Goal: Transaction & Acquisition: Obtain resource

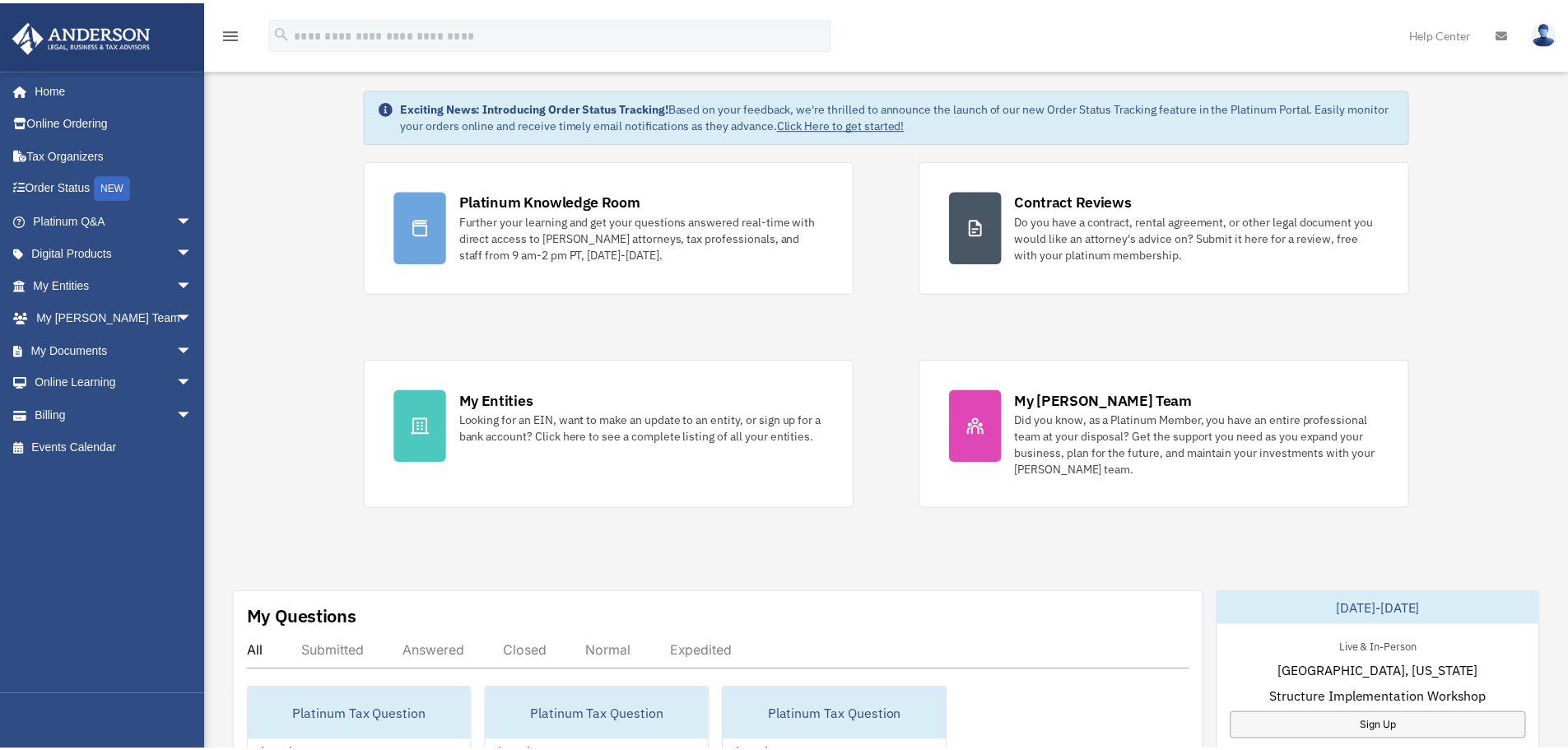
scroll to position [165, 0]
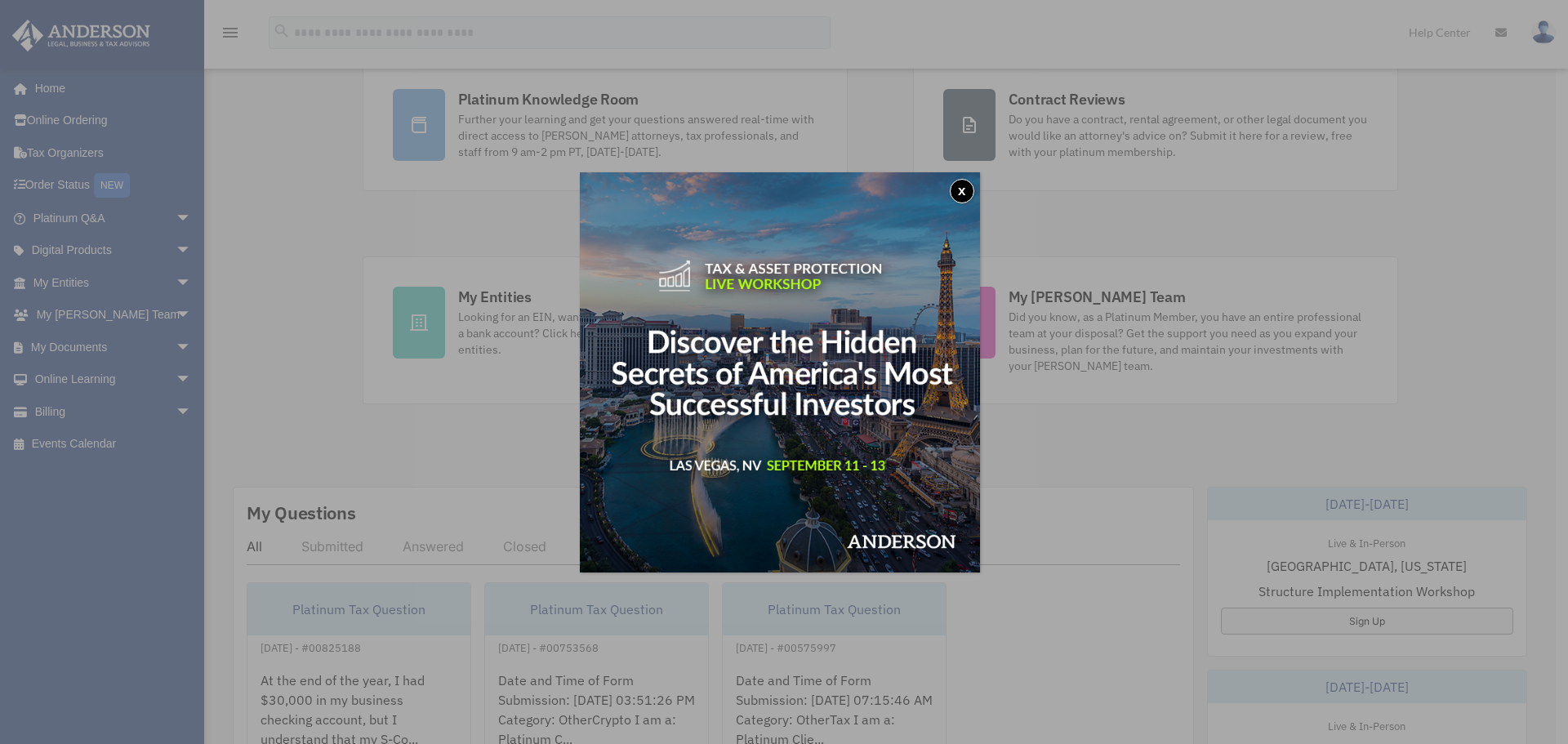
click at [963, 186] on button "x" at bounding box center [962, 192] width 25 height 25
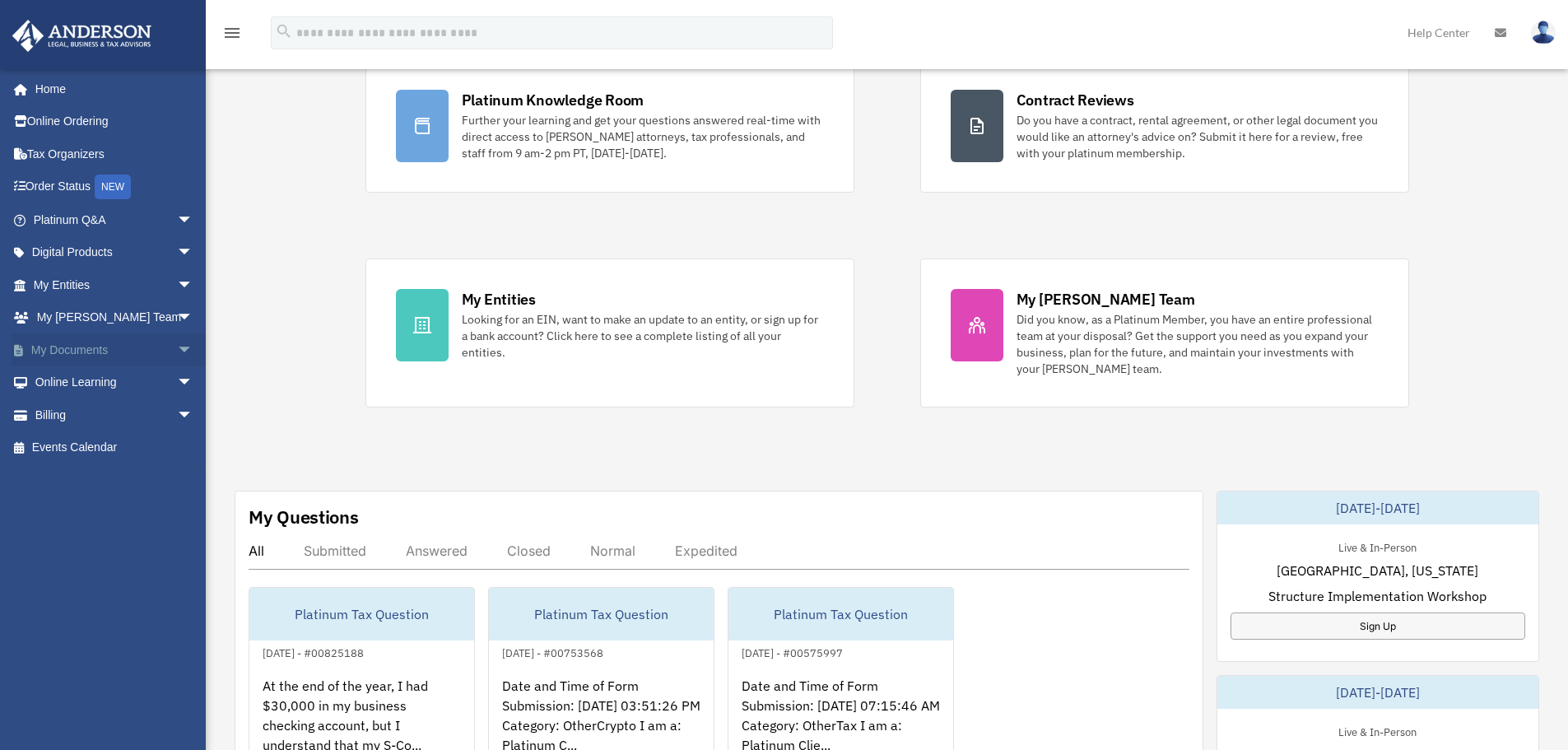
click at [177, 344] on span "arrow_drop_down" at bounding box center [193, 350] width 33 height 33
click at [66, 380] on link "Box" at bounding box center [120, 382] width 195 height 33
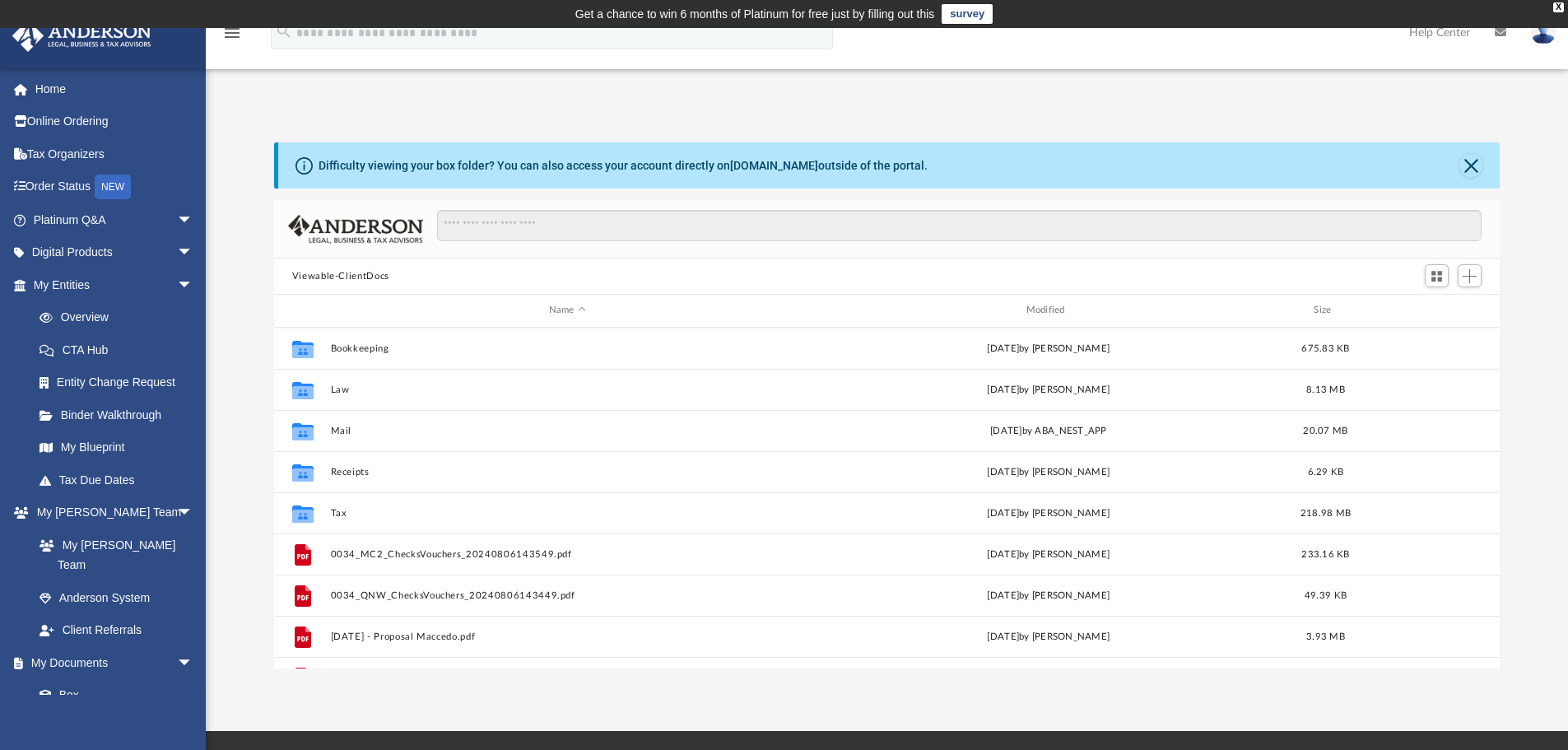
scroll to position [362, 1213]
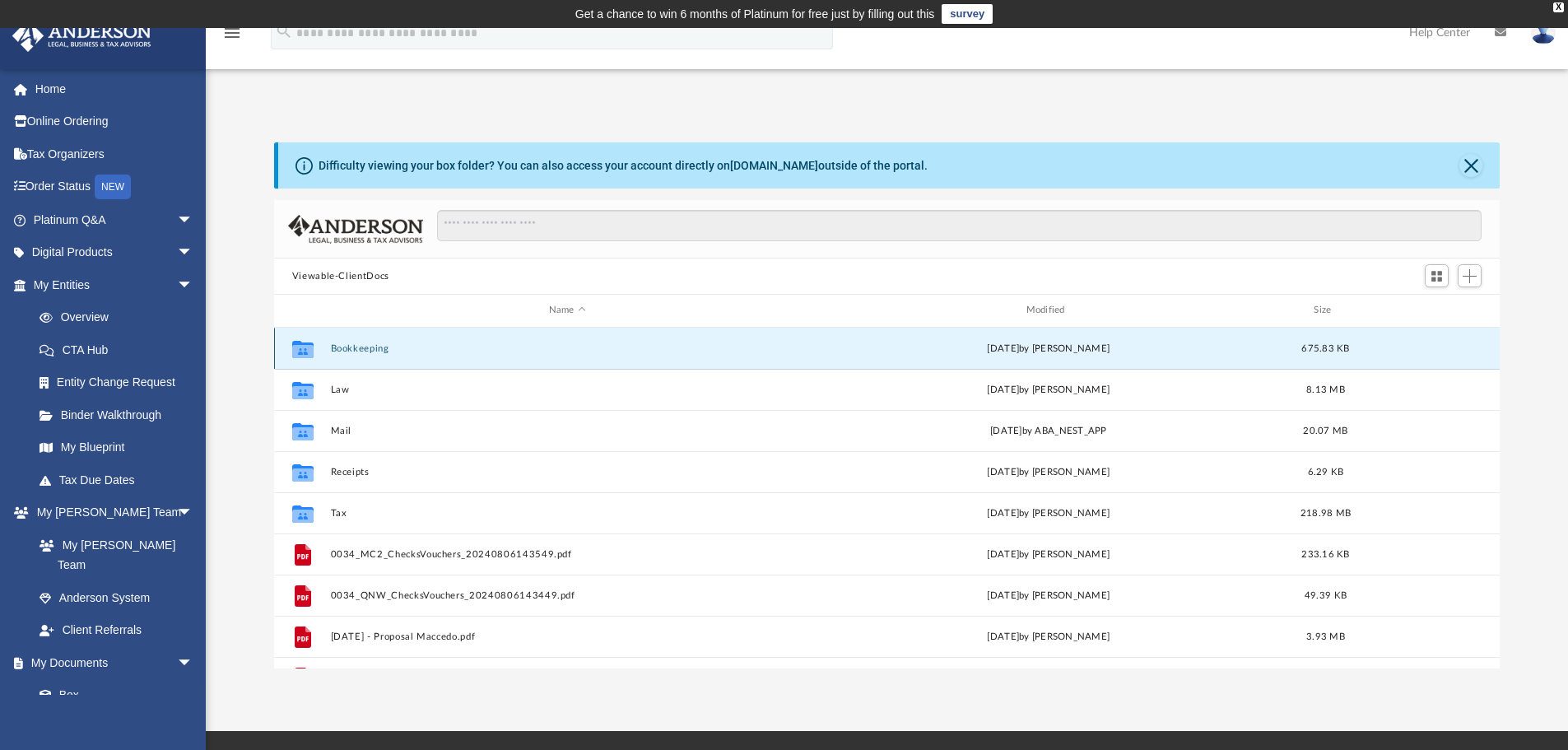
click at [368, 346] on button "Bookkeeping" at bounding box center [567, 349] width 474 height 11
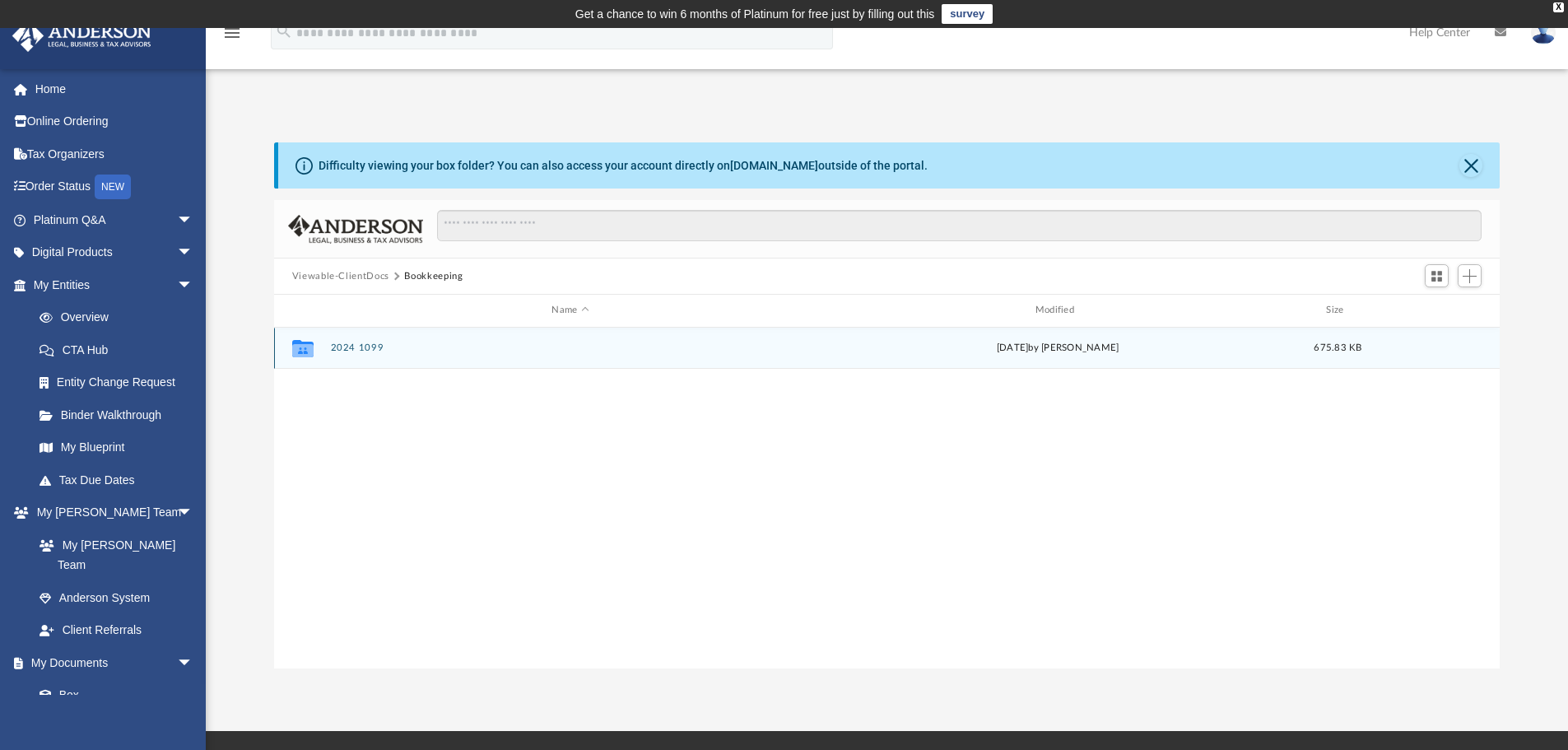
click at [358, 347] on button "2024 1099" at bounding box center [570, 348] width 480 height 11
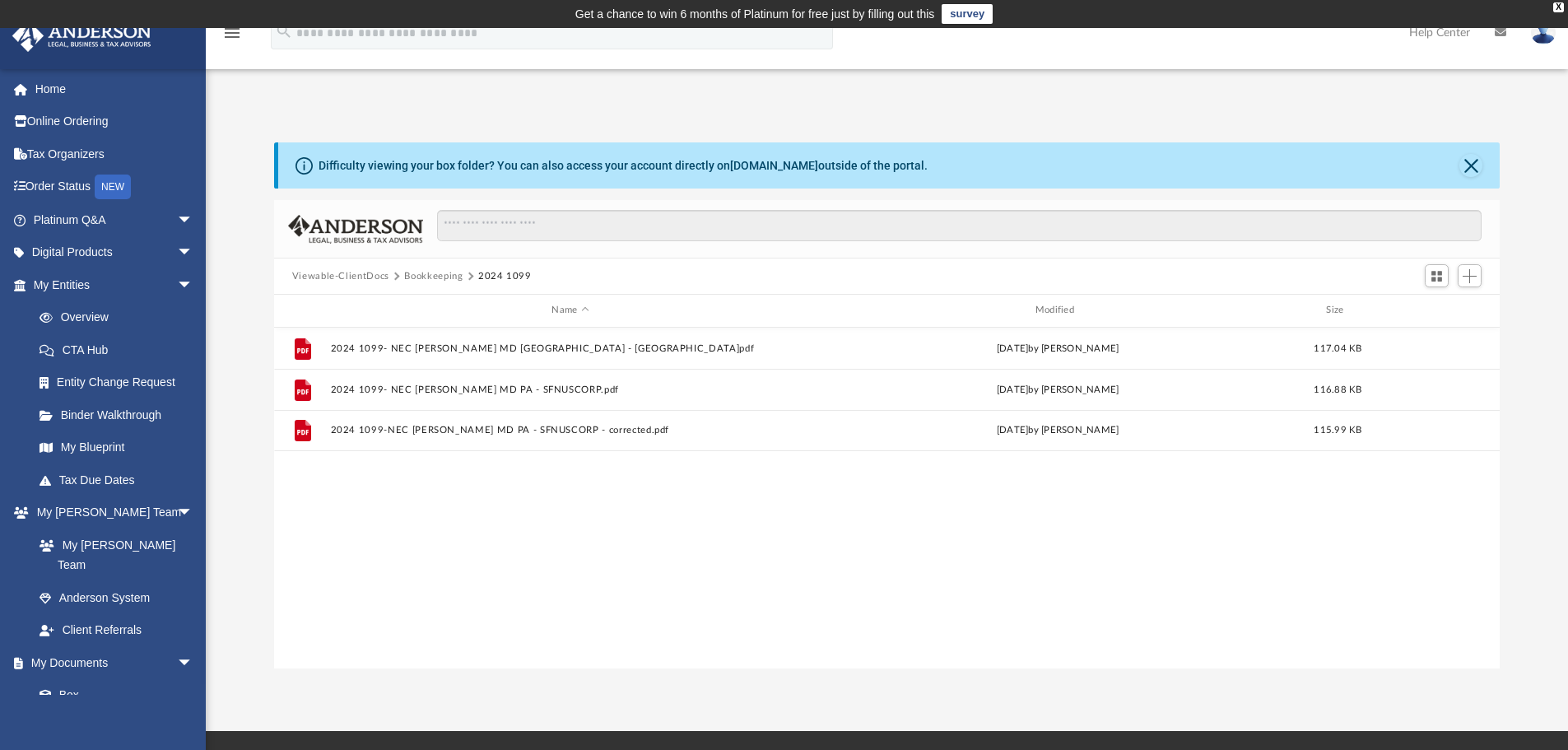
click at [372, 274] on button "Viewable-ClientDocs" at bounding box center [341, 277] width 97 height 15
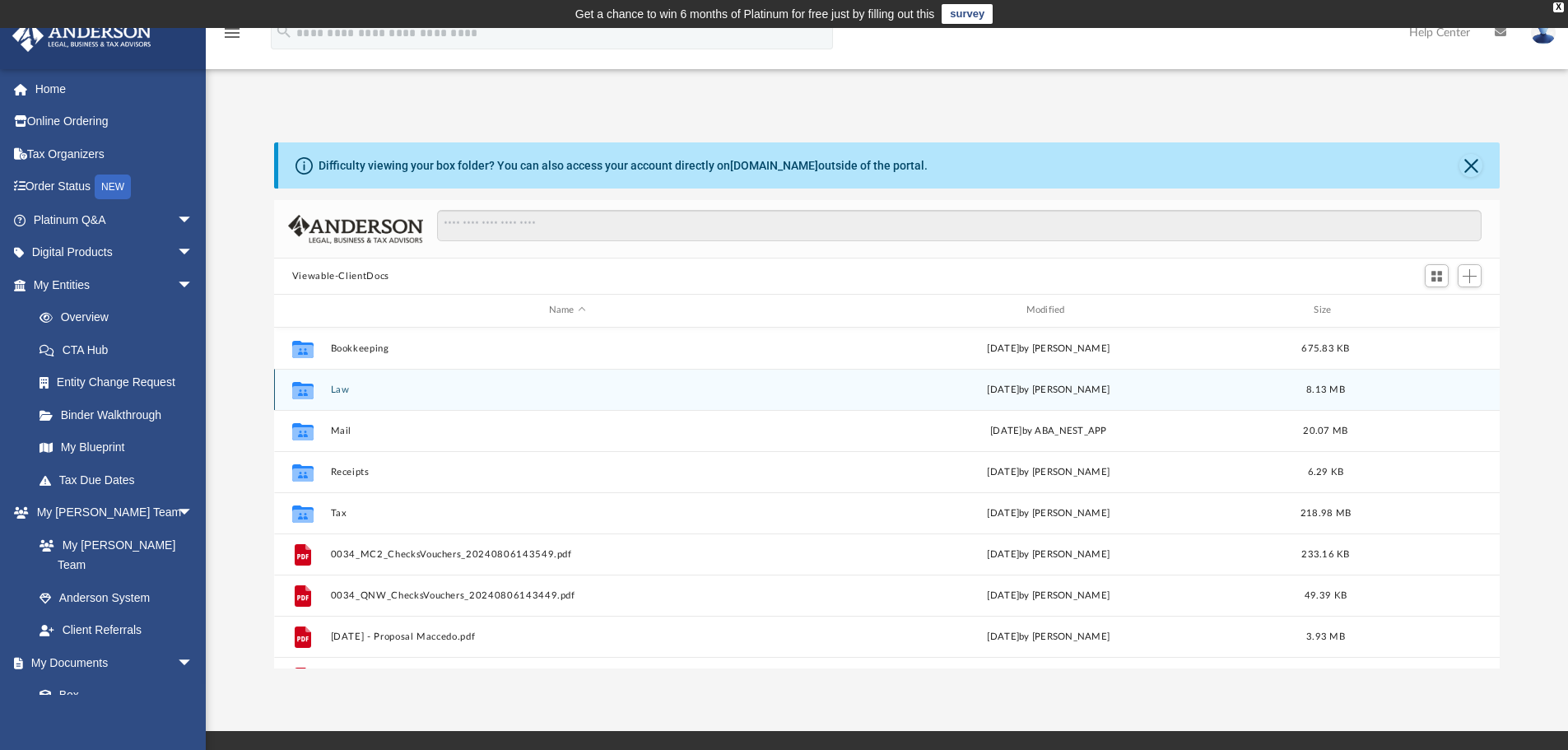
click at [343, 389] on button "Law" at bounding box center [567, 390] width 474 height 11
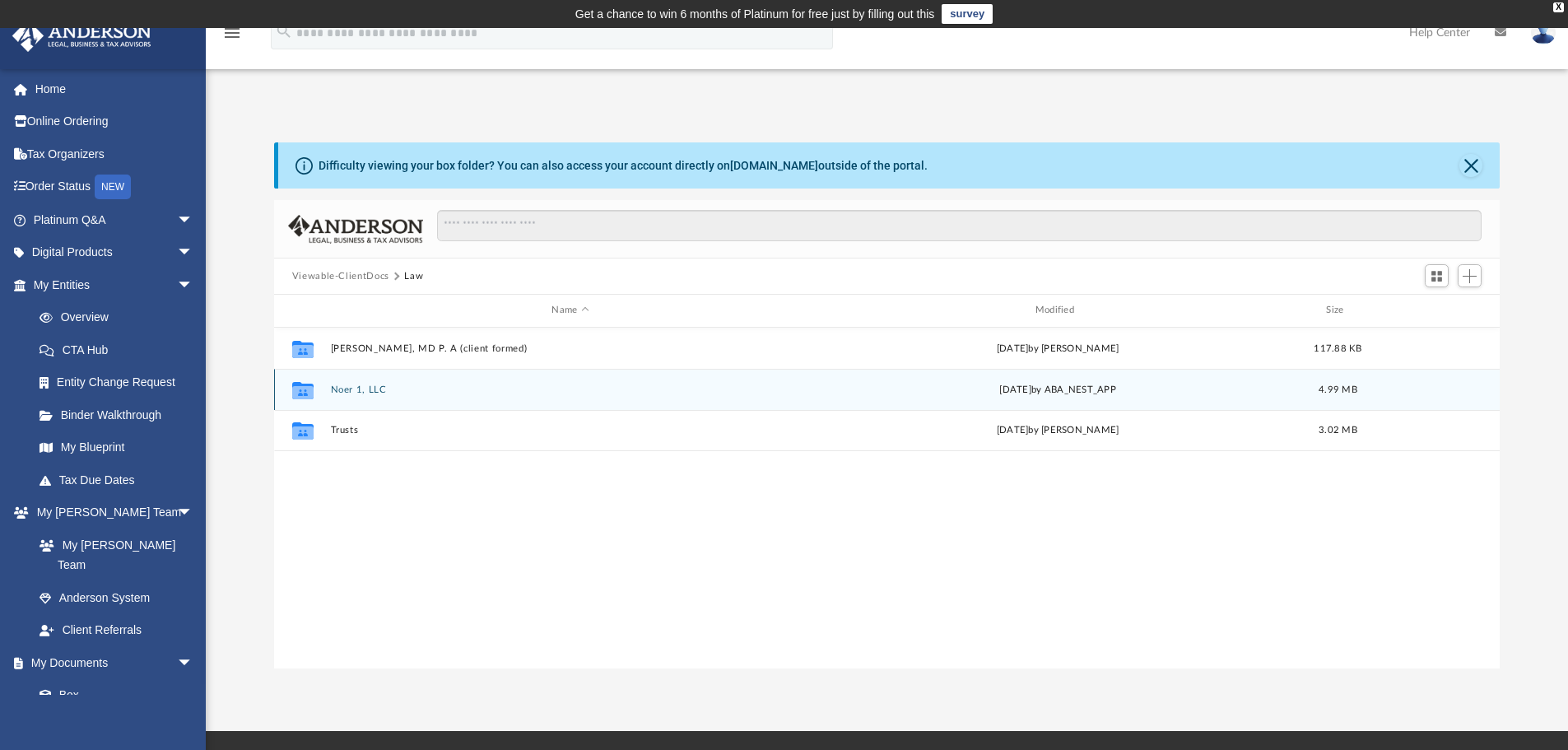
click at [341, 385] on button "Noer 1, LLC" at bounding box center [570, 390] width 480 height 11
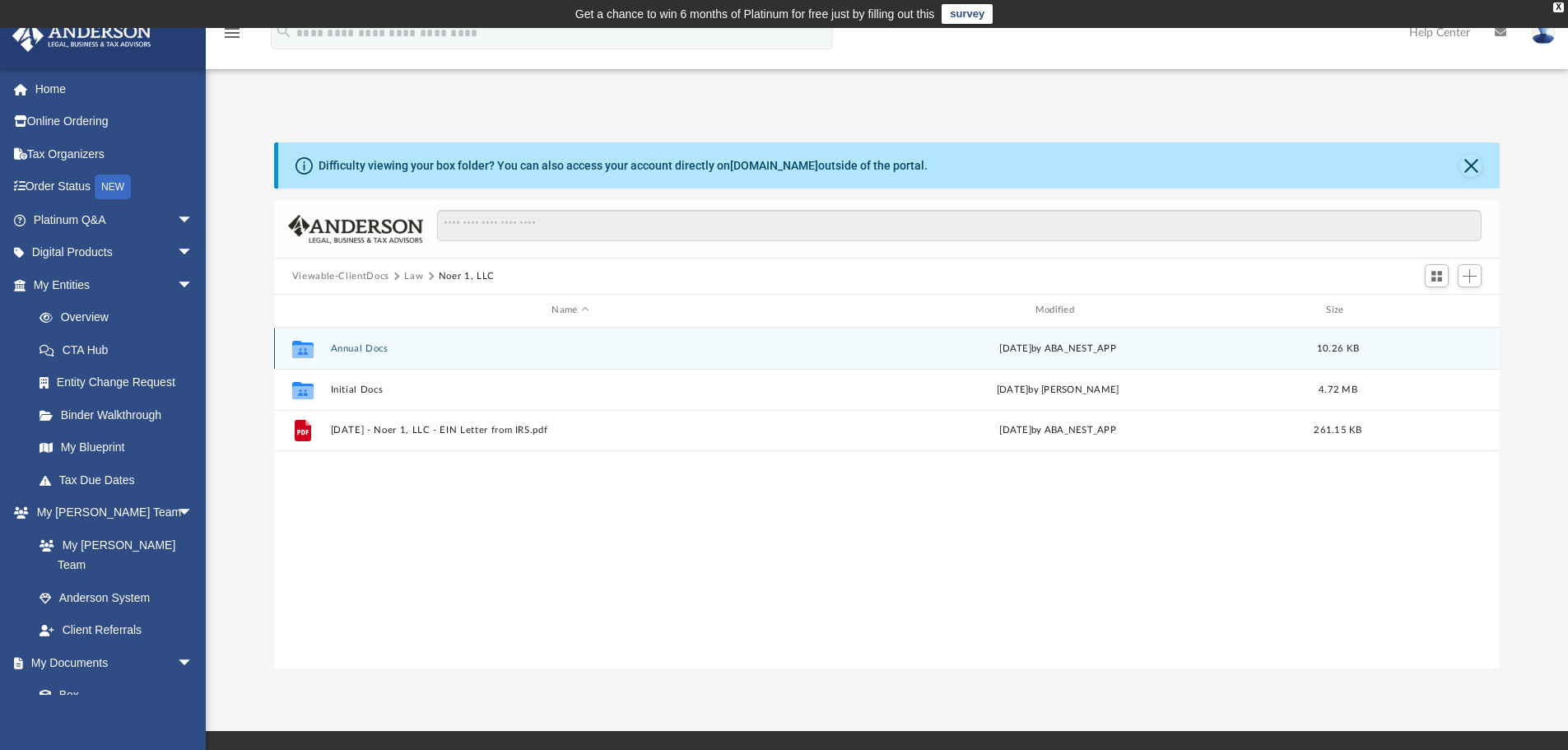
click at [356, 344] on button "Annual Docs" at bounding box center [570, 349] width 480 height 11
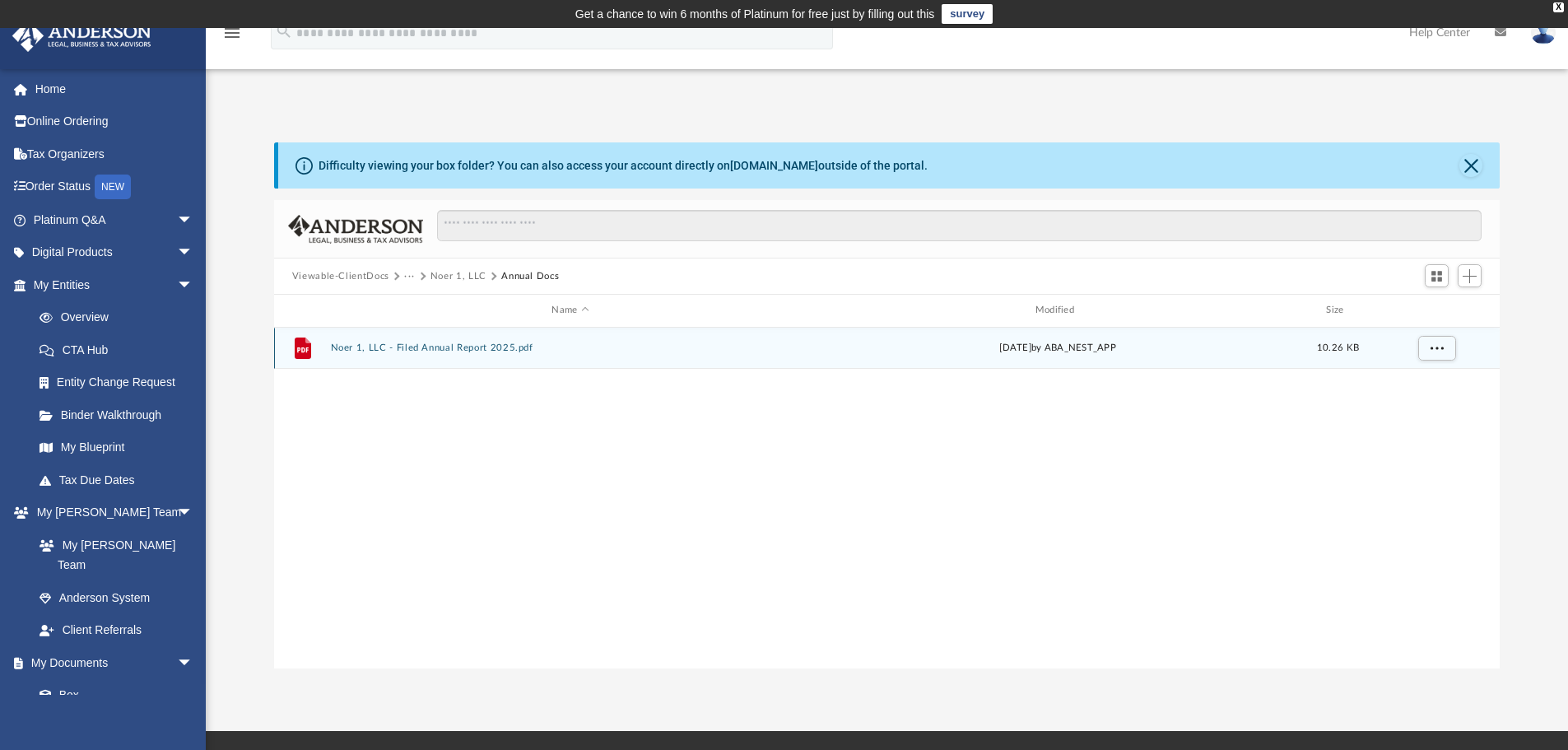
click at [356, 344] on button "Noer 1, LLC - Filed Annual Report 2025.pdf" at bounding box center [570, 348] width 480 height 11
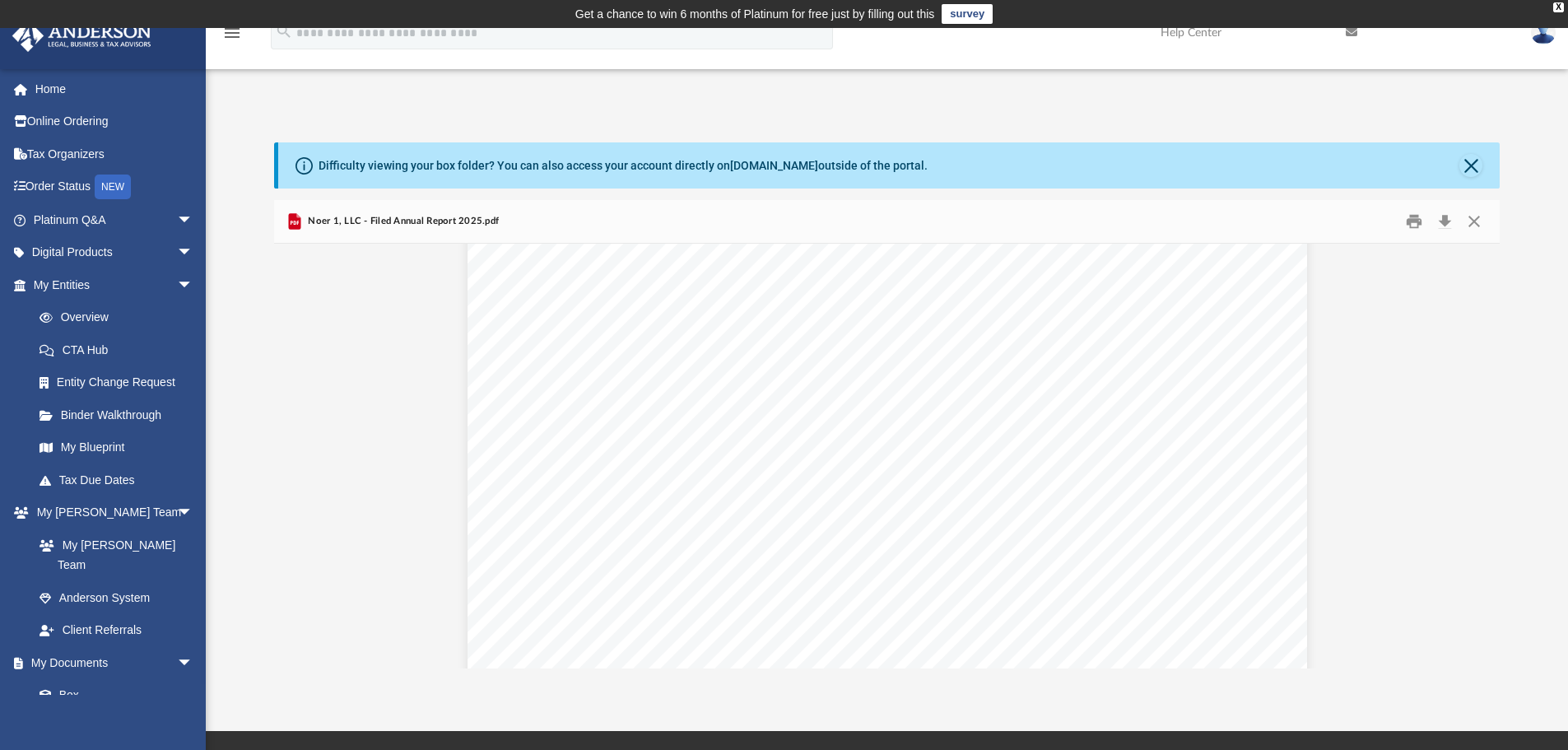
scroll to position [0, 0]
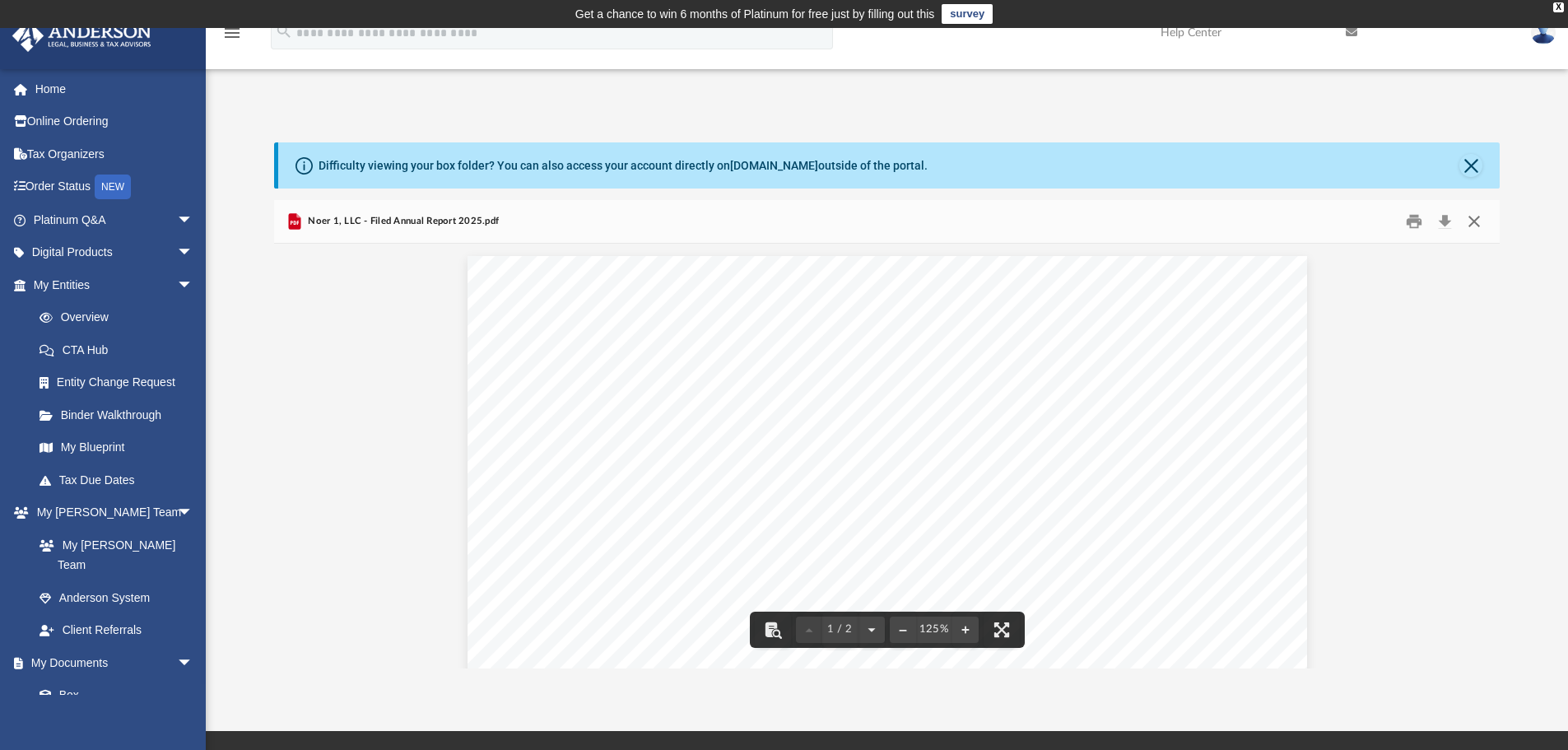
click at [1479, 217] on button "Close" at bounding box center [1474, 222] width 29 height 26
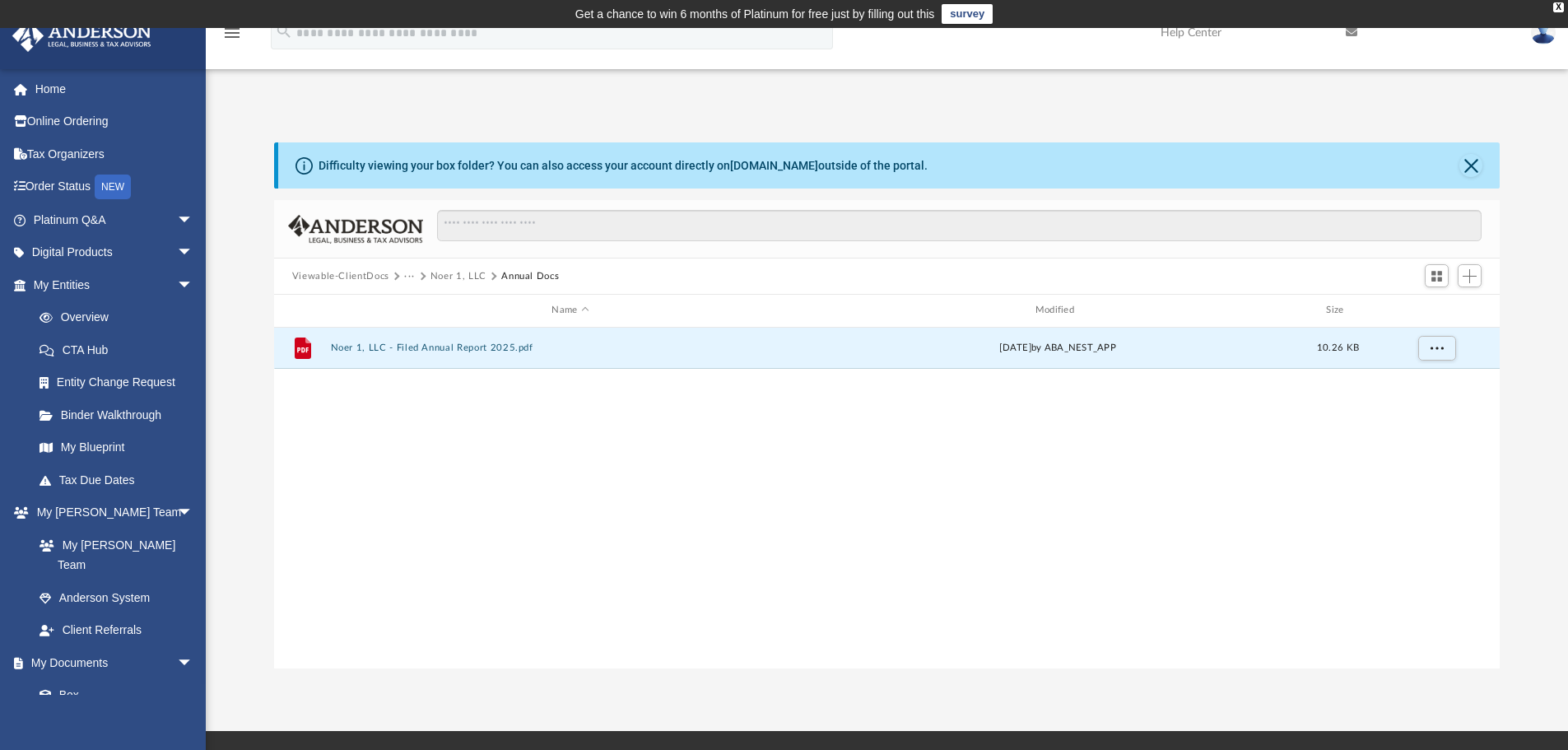
click at [452, 271] on button "Noer 1, LLC" at bounding box center [458, 277] width 56 height 15
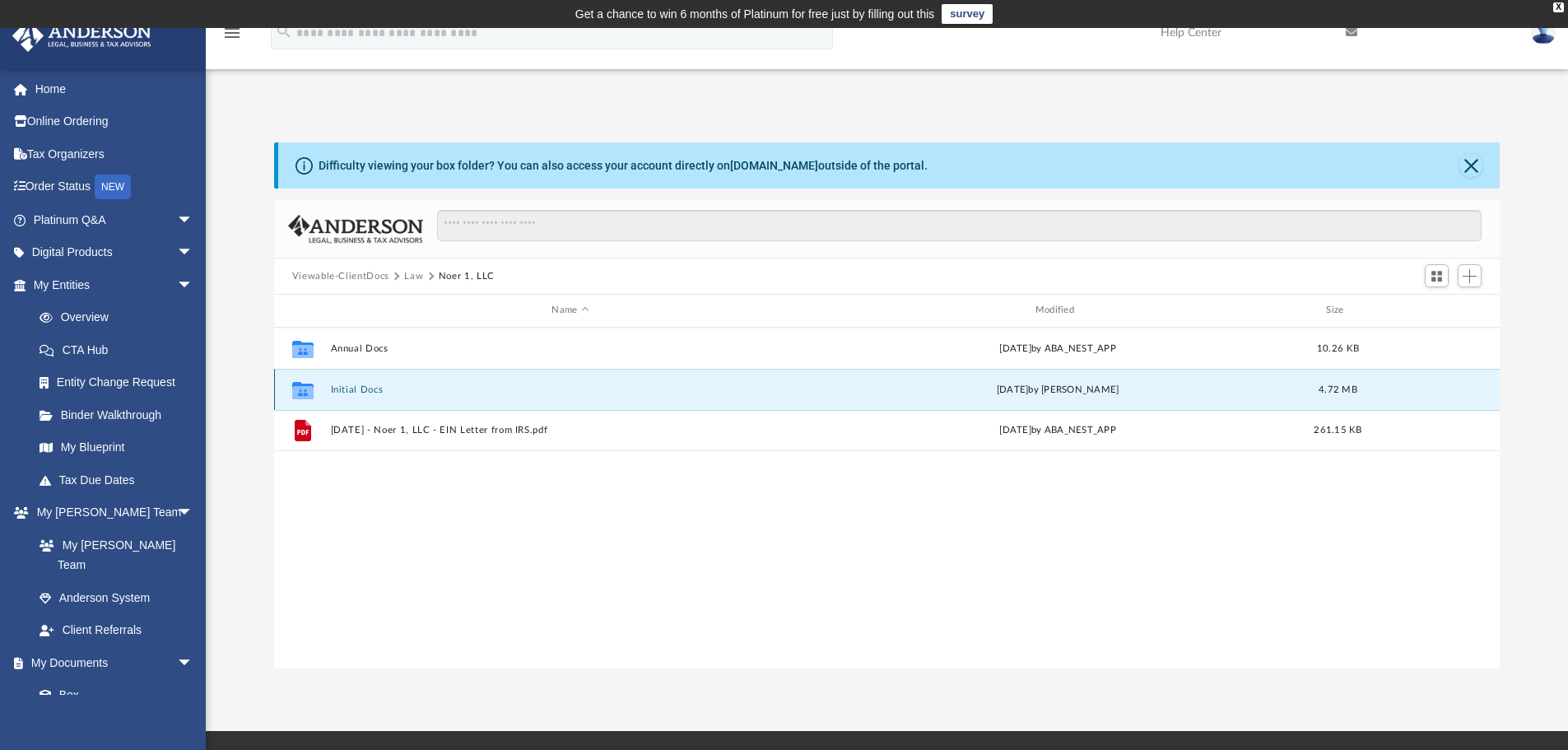
click at [358, 385] on button "Initial Docs" at bounding box center [570, 390] width 480 height 11
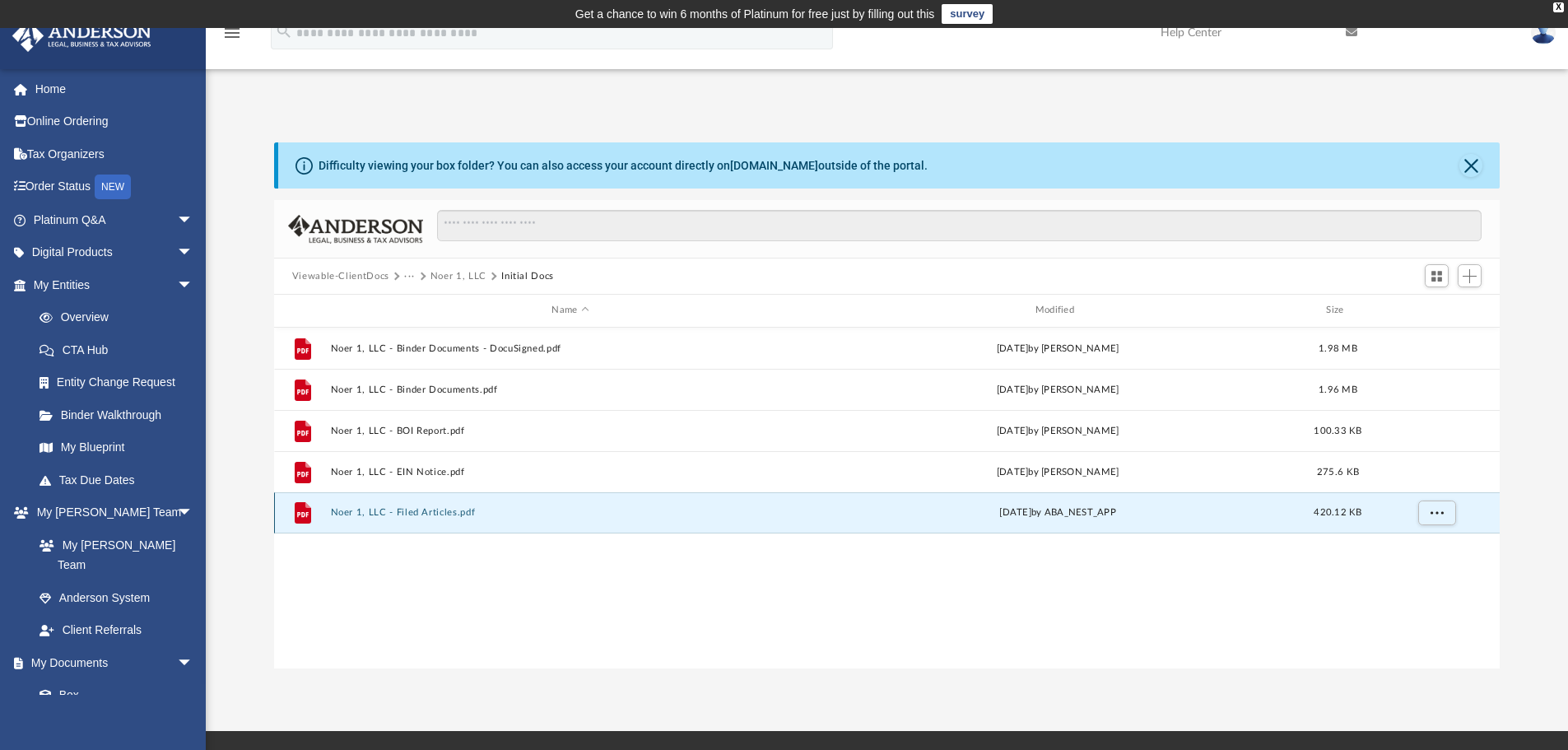
click at [428, 512] on button "Noer 1, LLC - Filed Articles.pdf" at bounding box center [570, 512] width 480 height 11
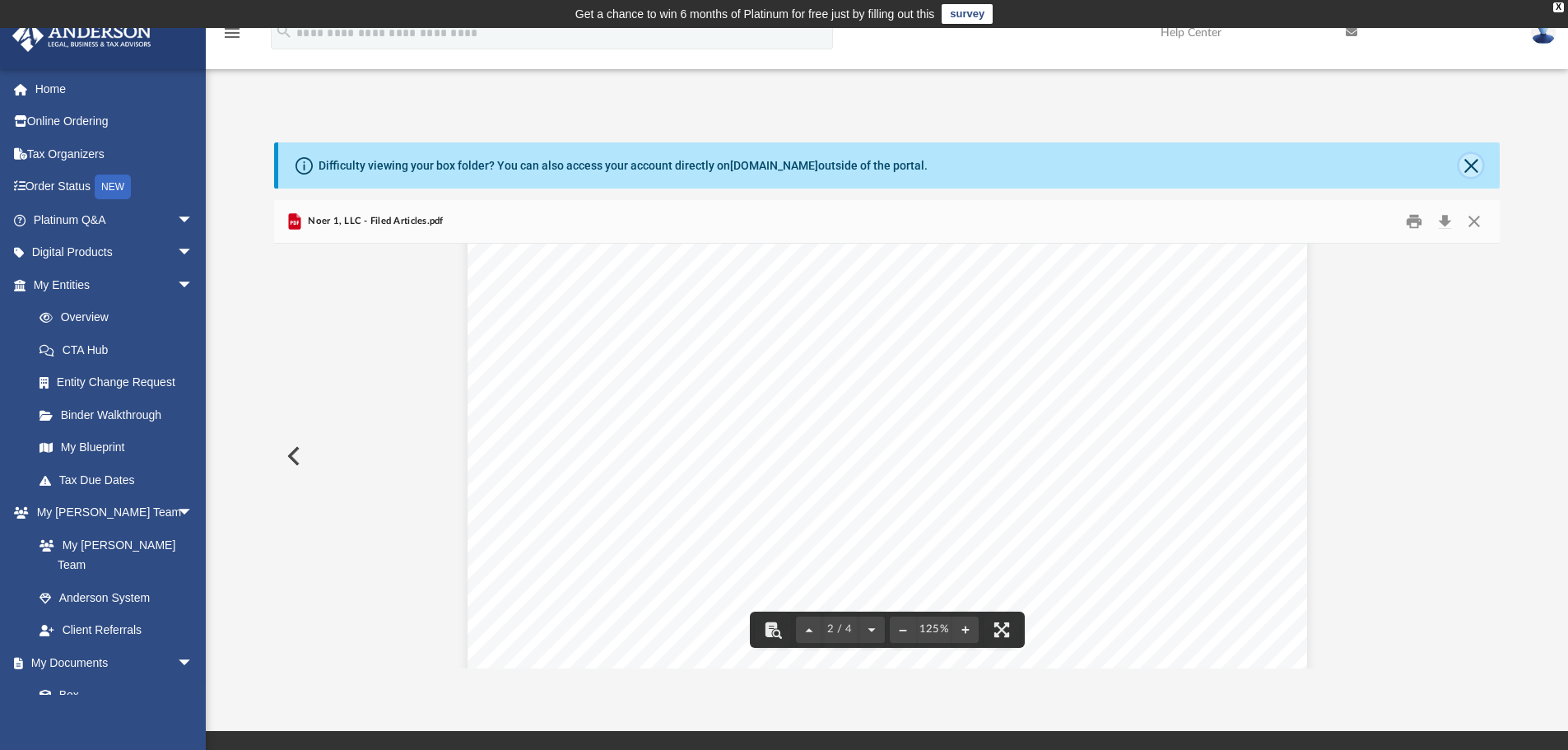
click at [1479, 160] on button "Close" at bounding box center [1471, 166] width 23 height 23
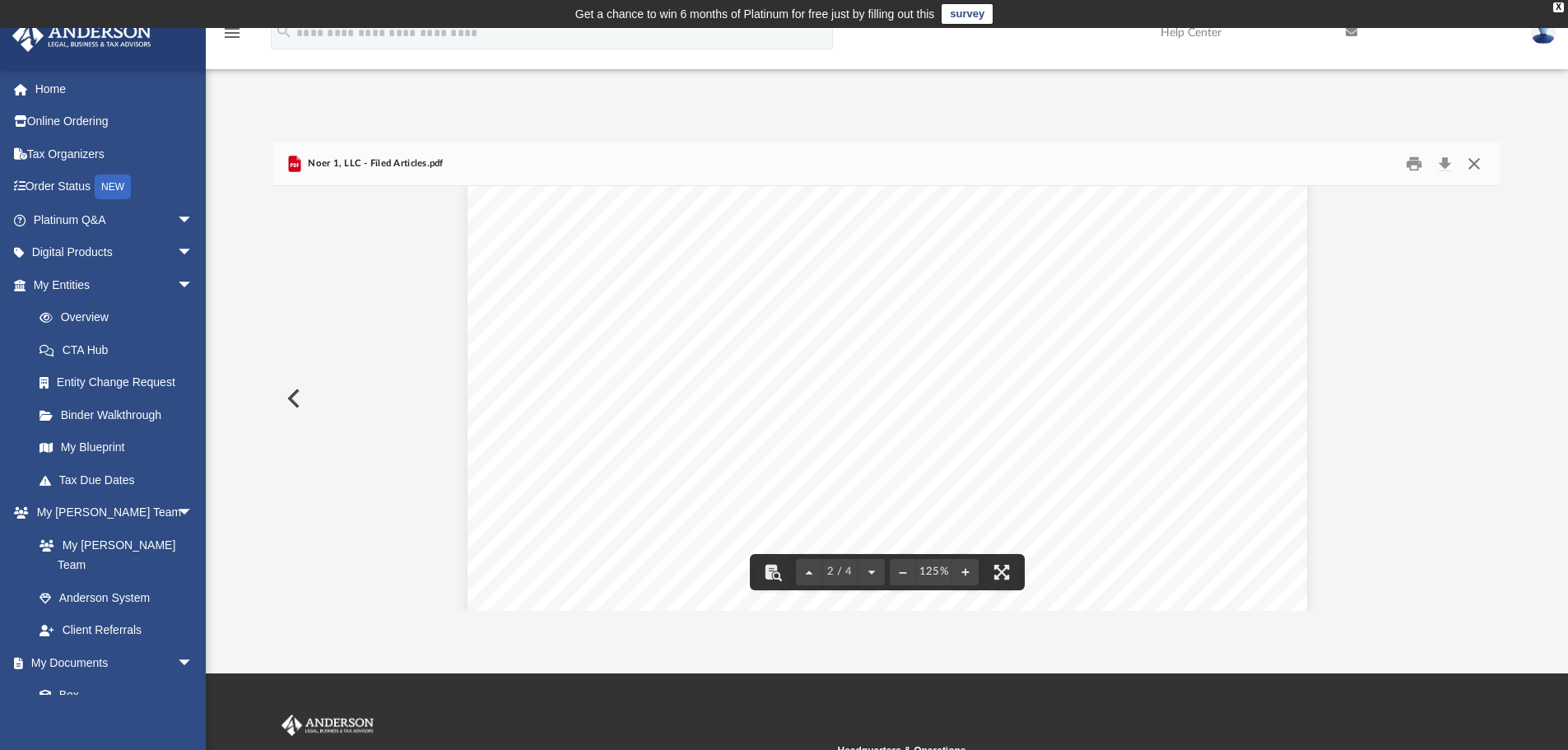
click at [1473, 167] on button "Close" at bounding box center [1474, 164] width 29 height 26
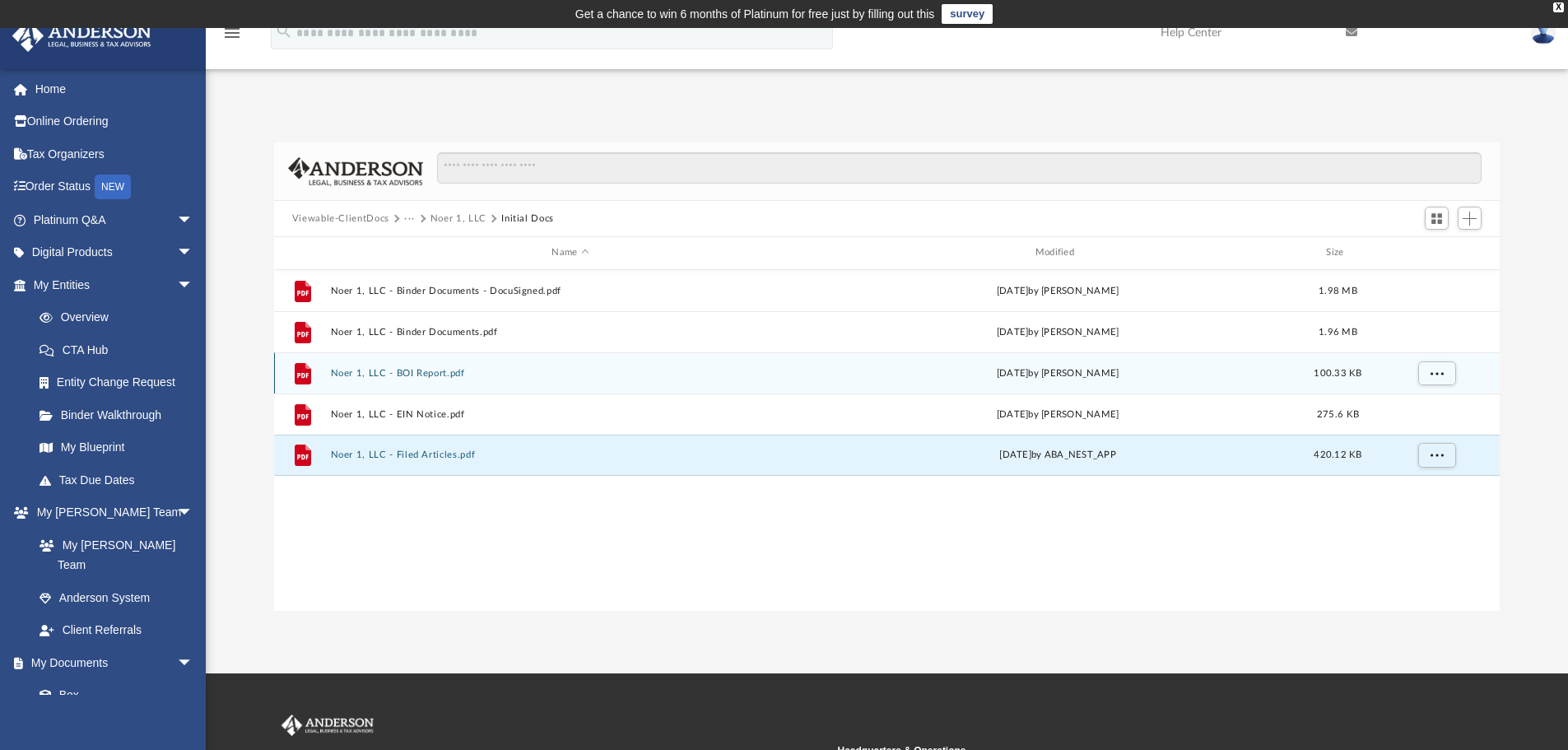
click at [441, 370] on button "Noer 1, LLC - BOI Report.pdf" at bounding box center [570, 373] width 480 height 11
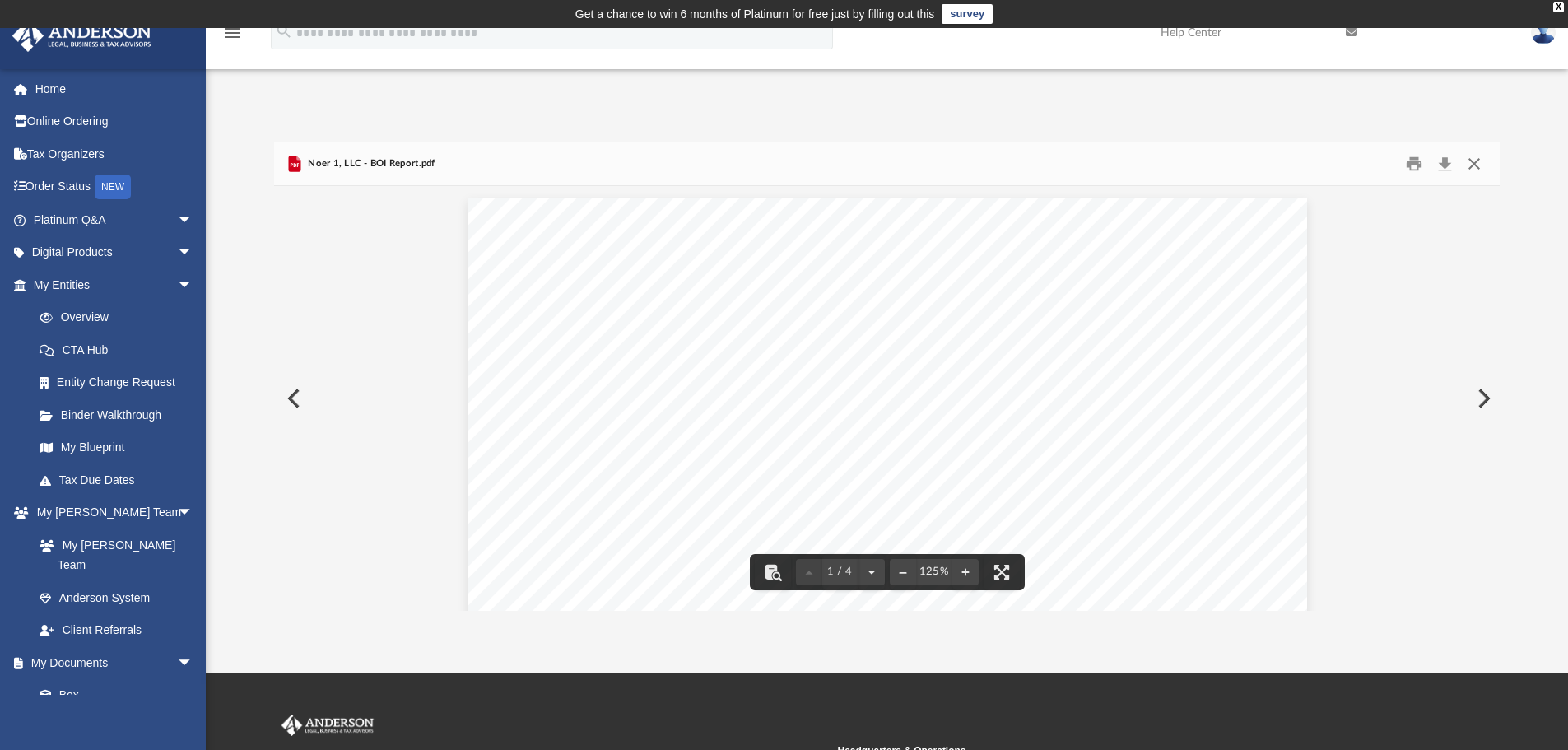
click at [1477, 160] on button "Close" at bounding box center [1474, 164] width 29 height 26
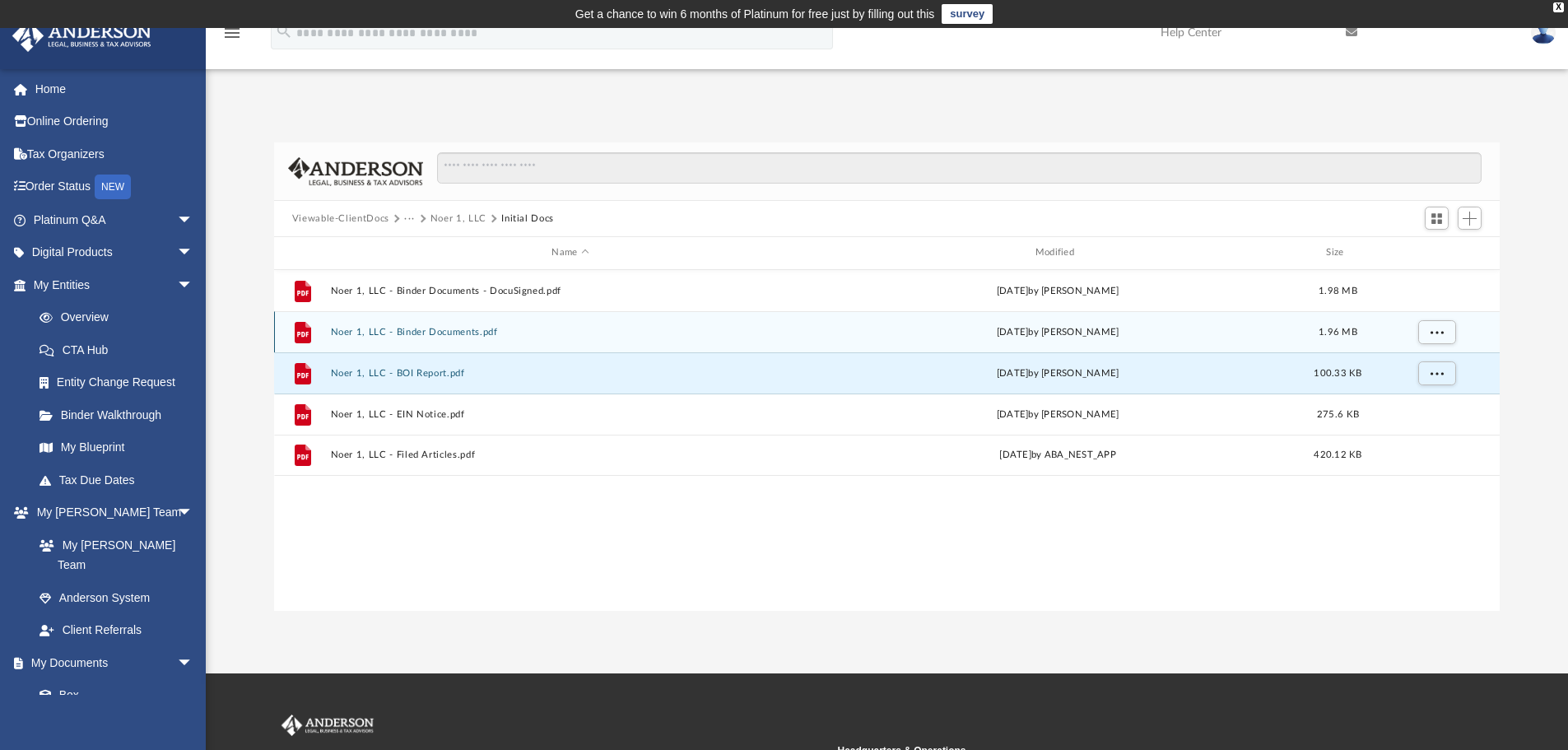
click at [442, 335] on button "Noer 1, LLC - Binder Documents.pdf" at bounding box center [570, 332] width 480 height 11
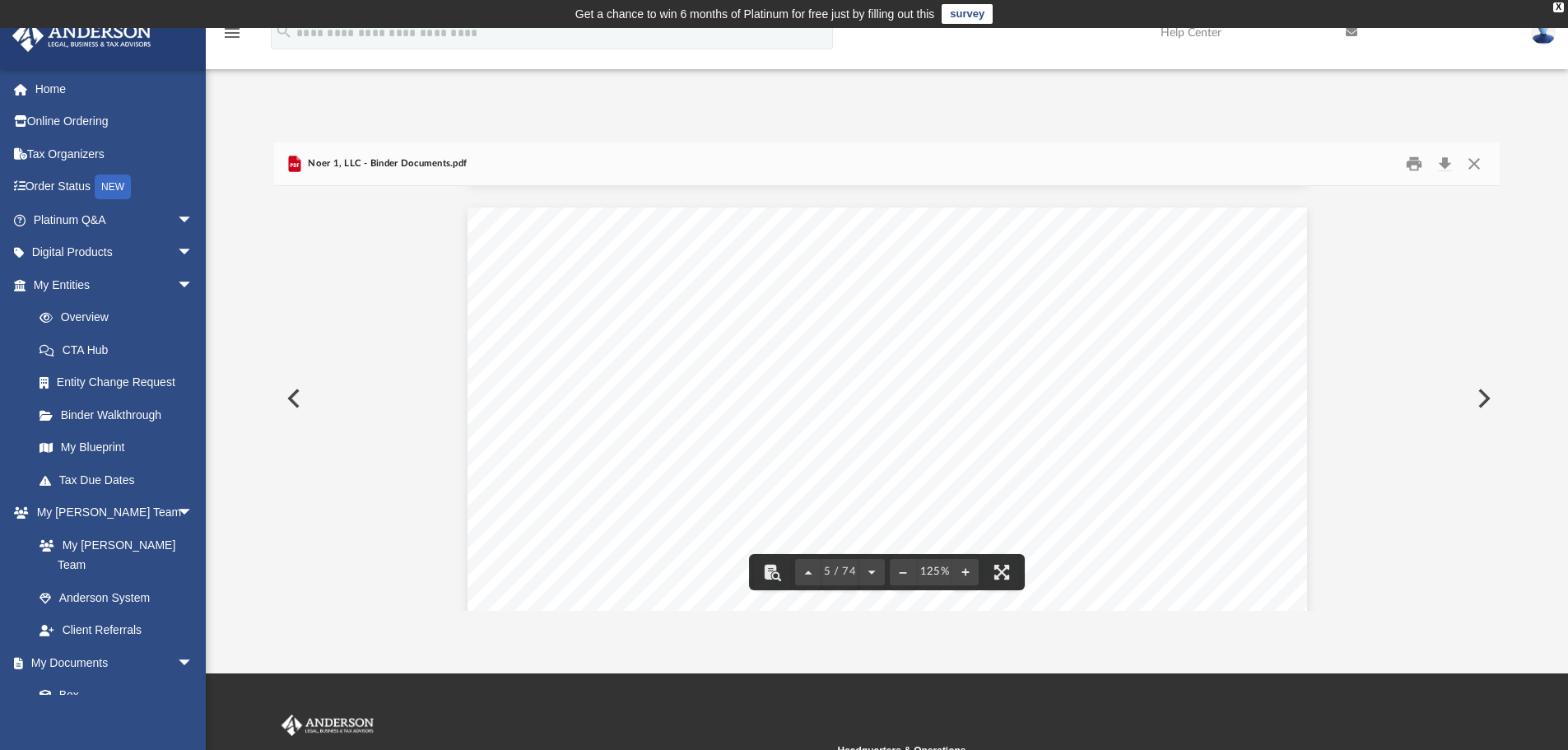
scroll to position [277, 0]
click at [1476, 162] on button "Close" at bounding box center [1474, 164] width 29 height 26
